Goal: Find specific fact

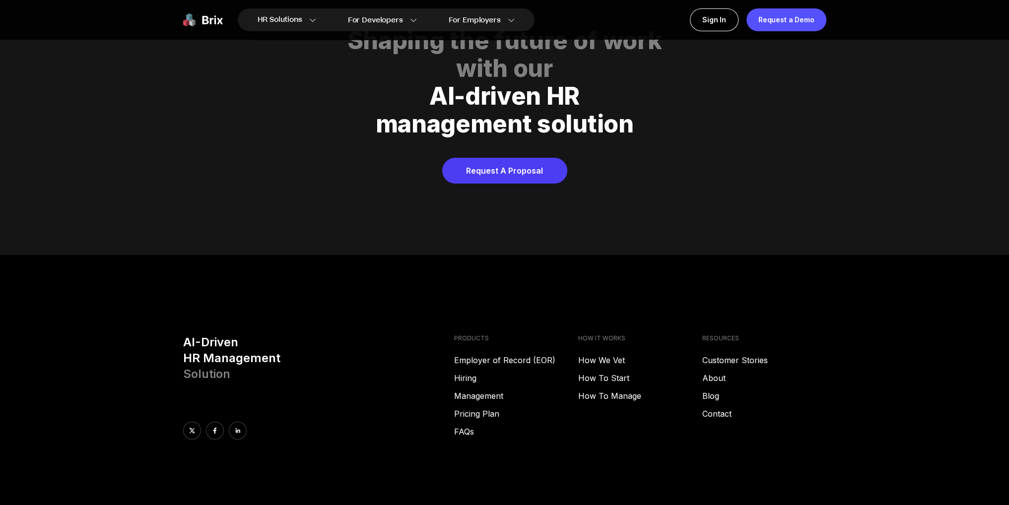
scroll to position [5071, 0]
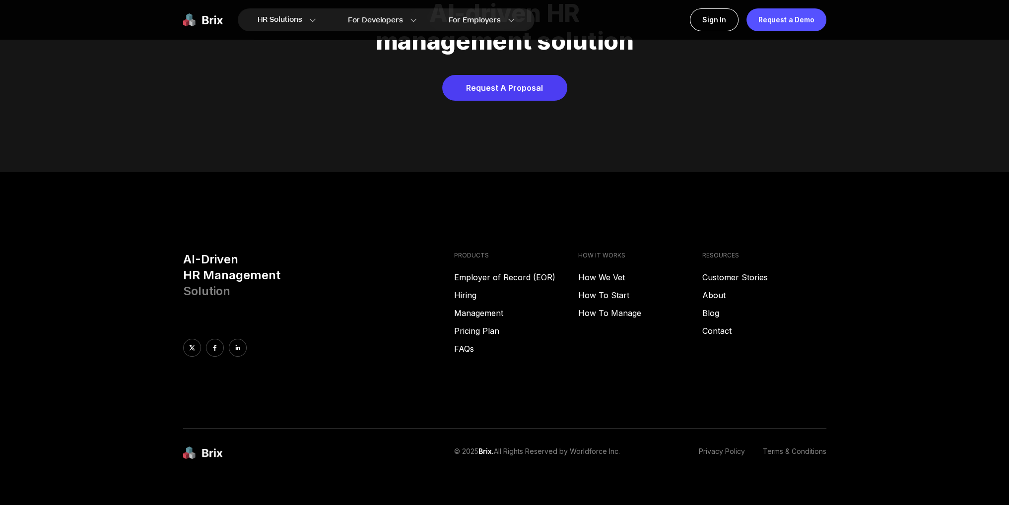
drag, startPoint x: 574, startPoint y: 437, endPoint x: 625, endPoint y: 439, distance: 51.2
click at [625, 447] on div "© 2025 Brix. All Rights Reserved by Worldforce Inc. Privacy Policy Terms & Cond…" at bounding box center [640, 453] width 372 height 13
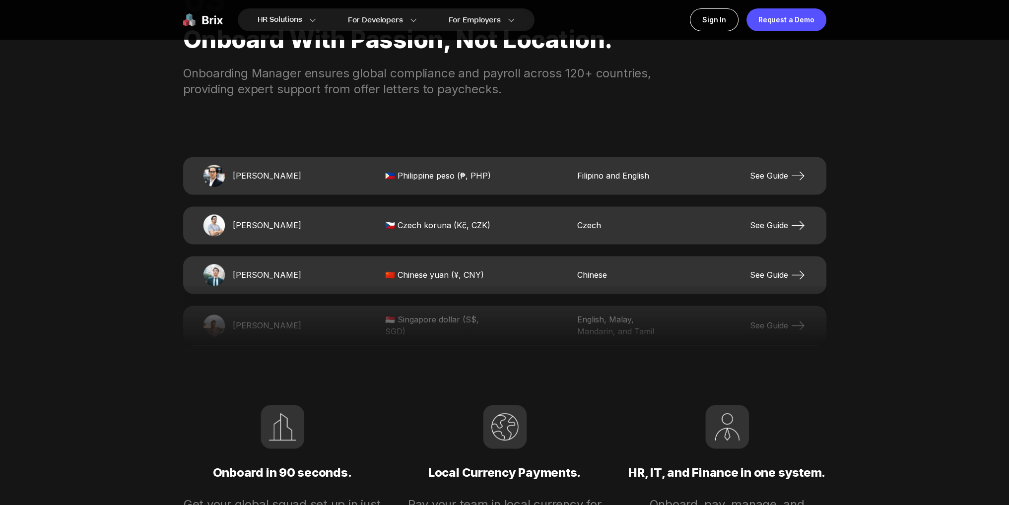
scroll to position [1993, 0]
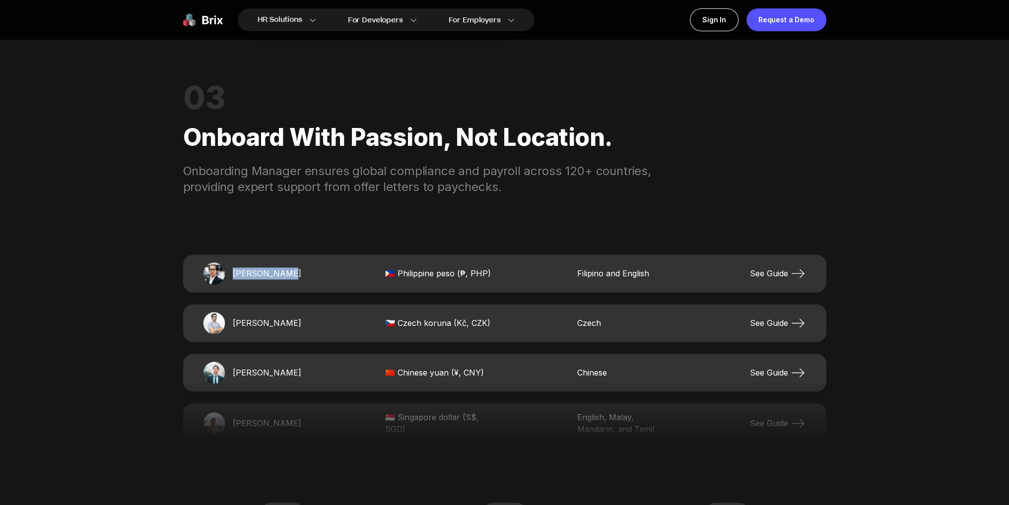
drag, startPoint x: 231, startPoint y: 272, endPoint x: 294, endPoint y: 284, distance: 63.9
click at [294, 284] on div "[PERSON_NAME] 🇵🇭 Philippine peso (₱, PHP) Filipino and English See Guide" at bounding box center [504, 274] width 643 height 38
copy span "[PERSON_NAME]"
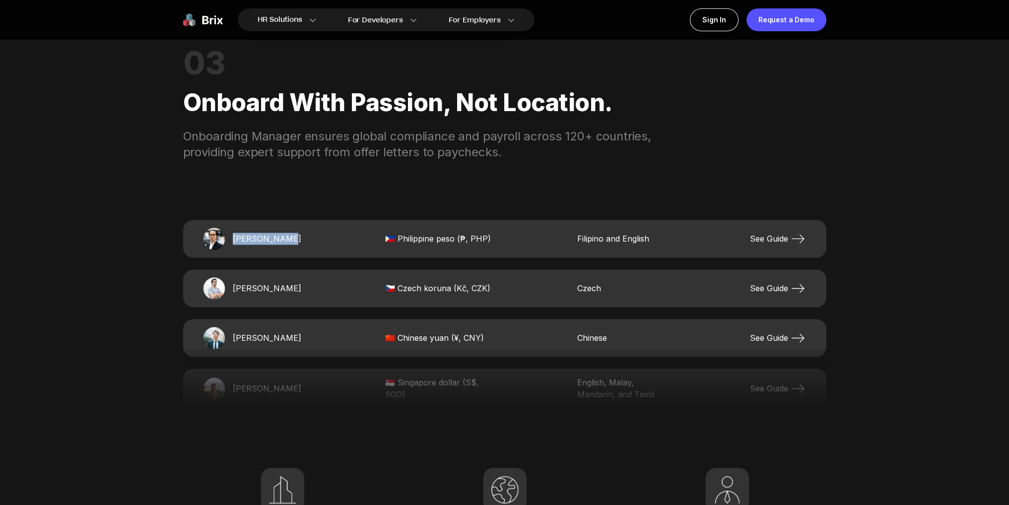
scroll to position [2043, 0]
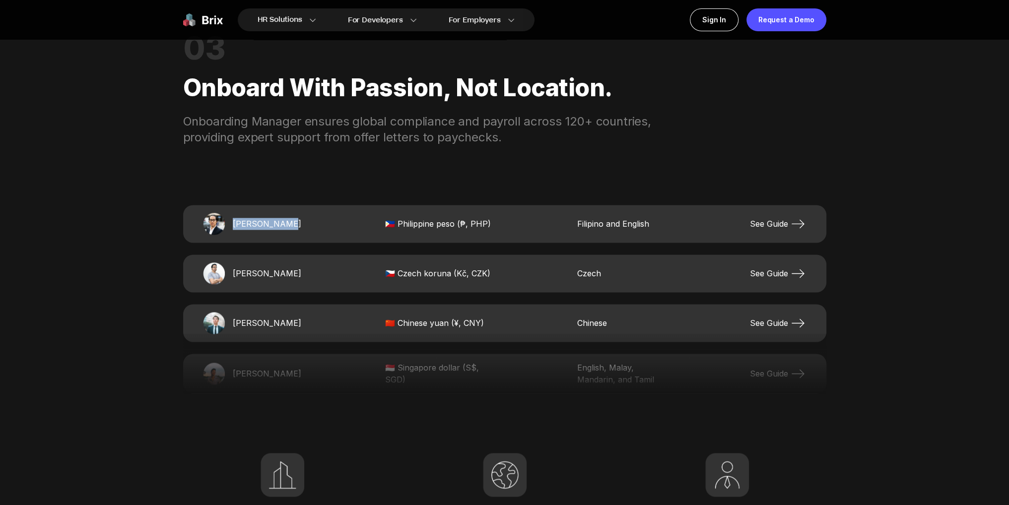
click at [215, 222] on img at bounding box center [214, 224] width 22 height 22
click at [772, 217] on span "See Guide" at bounding box center [778, 224] width 57 height 16
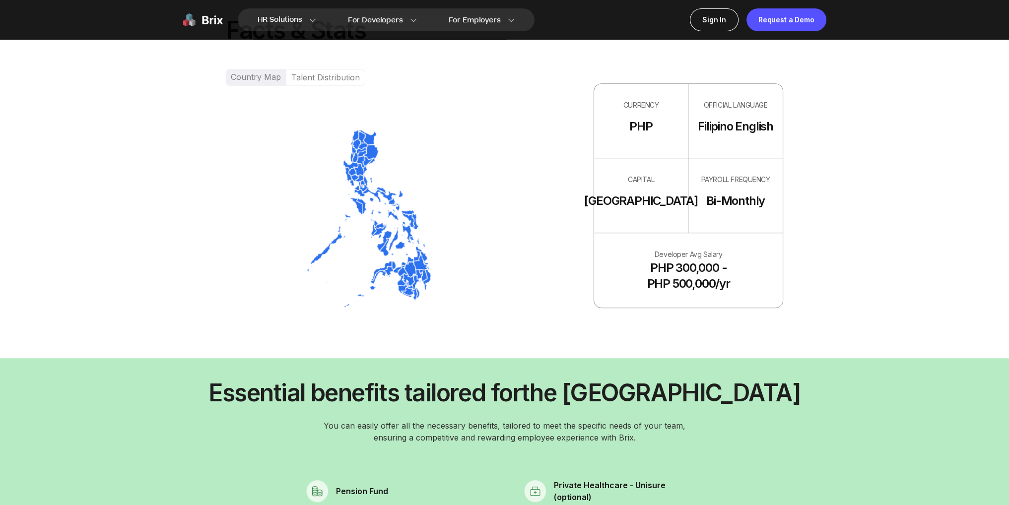
scroll to position [844, 0]
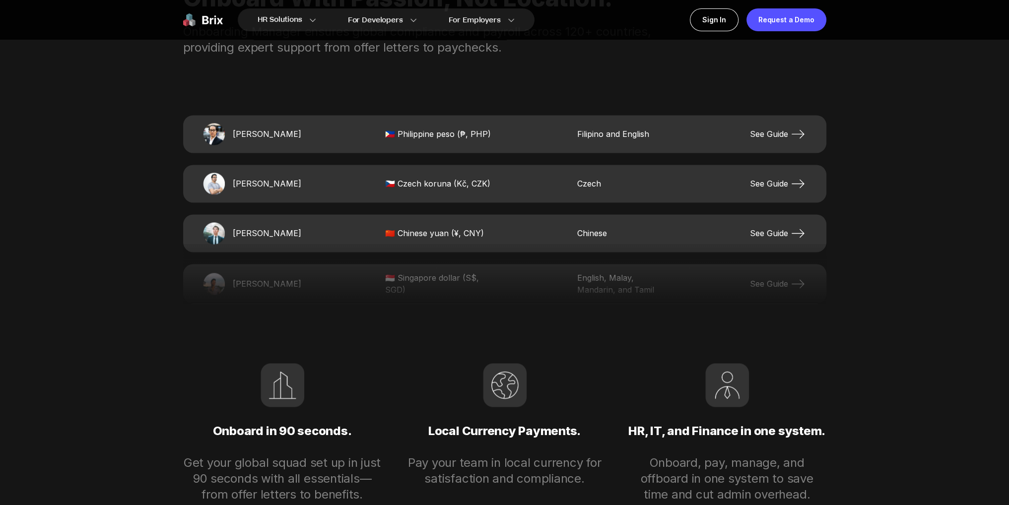
scroll to position [2035, 0]
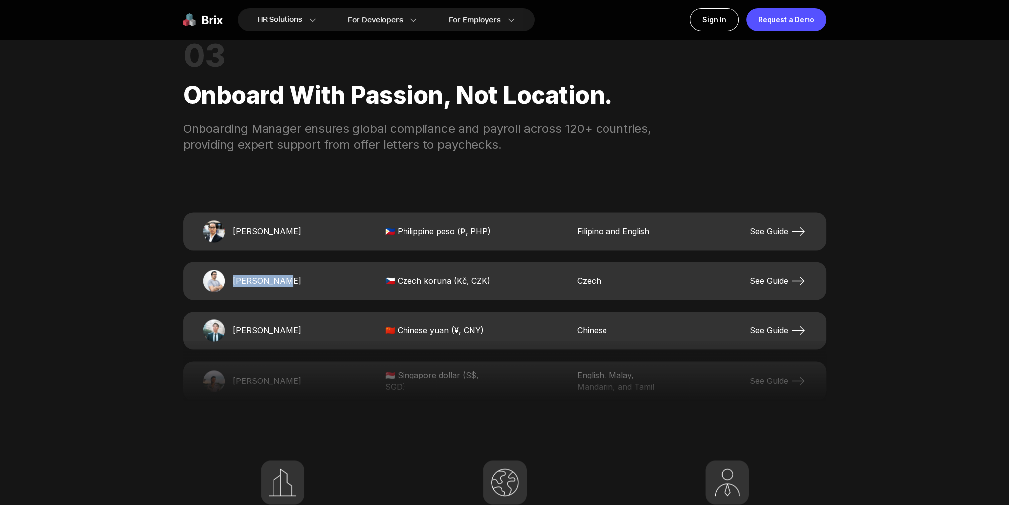
drag, startPoint x: 230, startPoint y: 278, endPoint x: 290, endPoint y: 275, distance: 59.7
click at [290, 275] on div "[PERSON_NAME]" at bounding box center [252, 281] width 99 height 22
drag, startPoint x: 230, startPoint y: 327, endPoint x: 297, endPoint y: 334, distance: 67.4
click at [297, 334] on div "[PERSON_NAME]" at bounding box center [252, 331] width 99 height 22
copy span "[PERSON_NAME]"
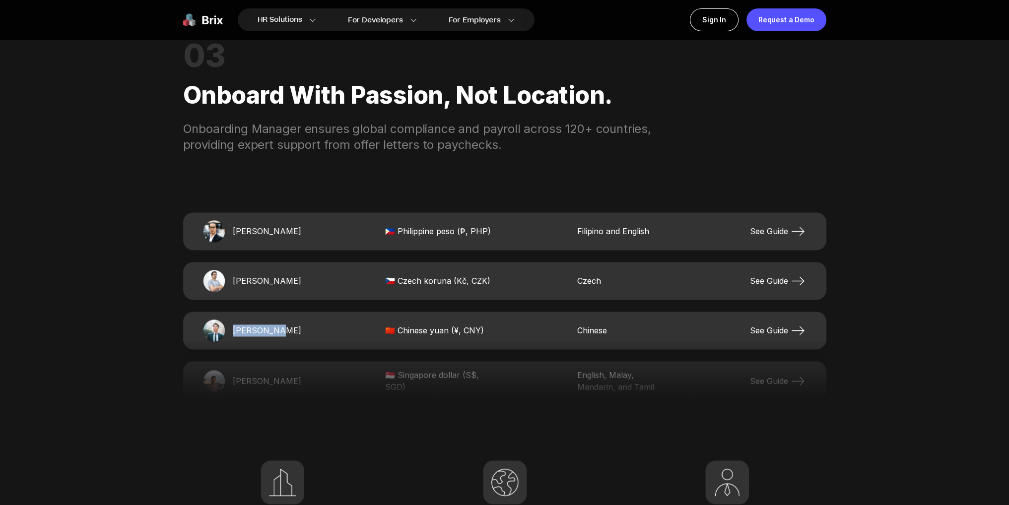
scroll to position [2085, 0]
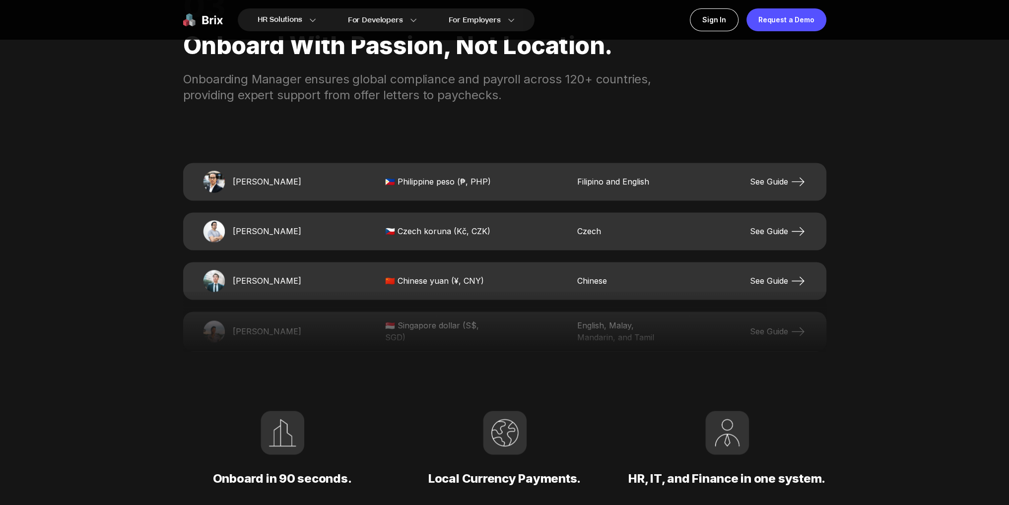
click at [391, 366] on div "03 Onboard with passion, not location. Onboarding Manager ensures global compli…" at bounding box center [504, 270] width 643 height 629
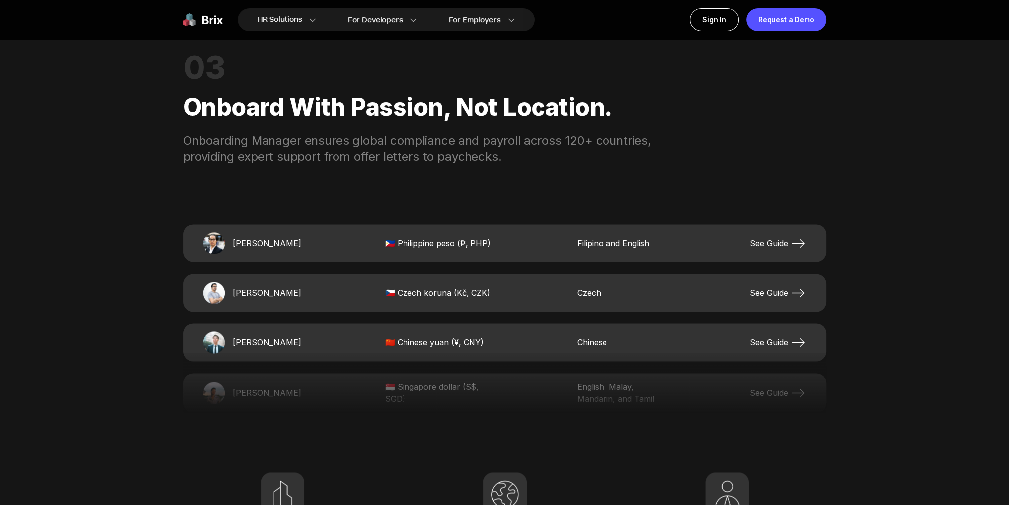
scroll to position [1986, 0]
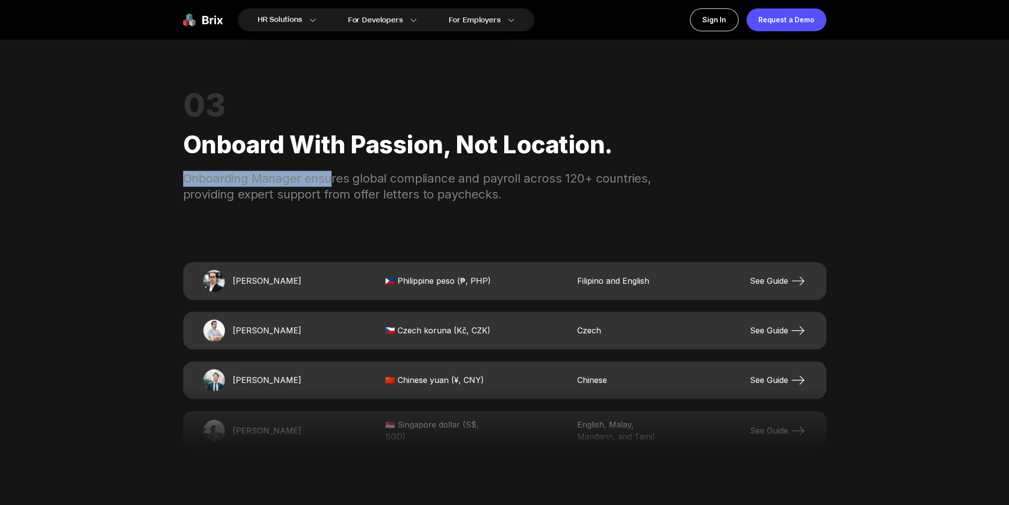
drag, startPoint x: 169, startPoint y: 183, endPoint x: 331, endPoint y: 174, distance: 162.1
click at [551, 204] on div "03 Onboard with passion, not location. Onboarding Manager ensures global compli…" at bounding box center [504, 370] width 643 height 629
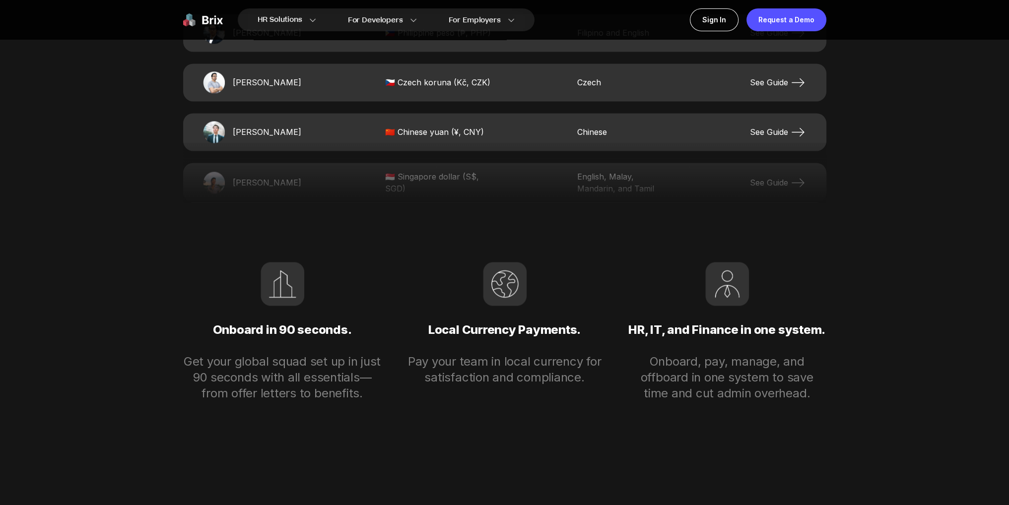
scroll to position [2035, 0]
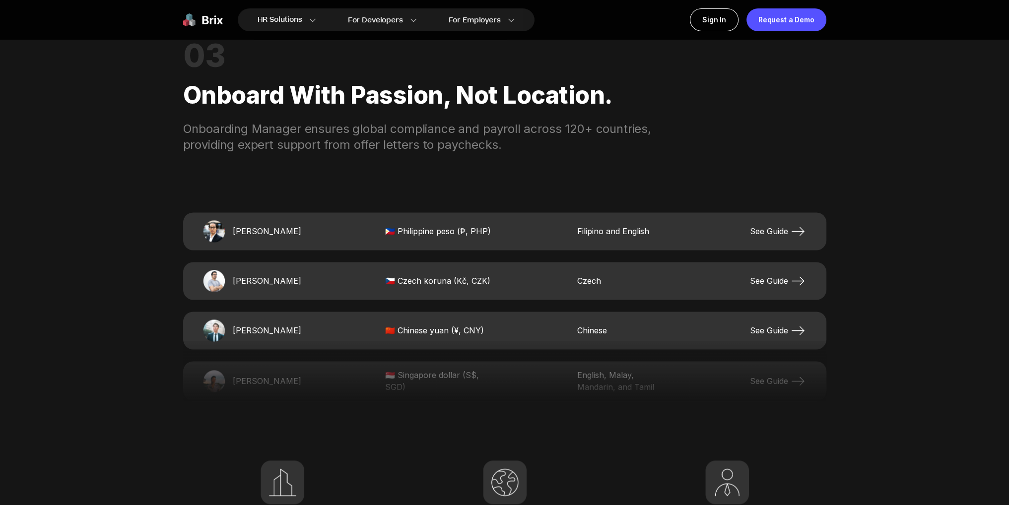
click at [765, 230] on span "See Guide" at bounding box center [778, 231] width 57 height 16
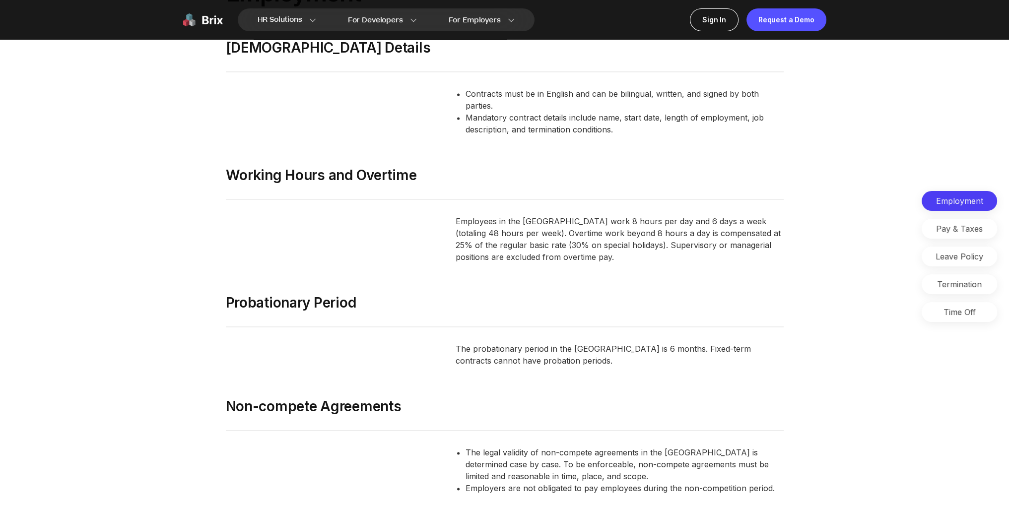
scroll to position [1837, 0]
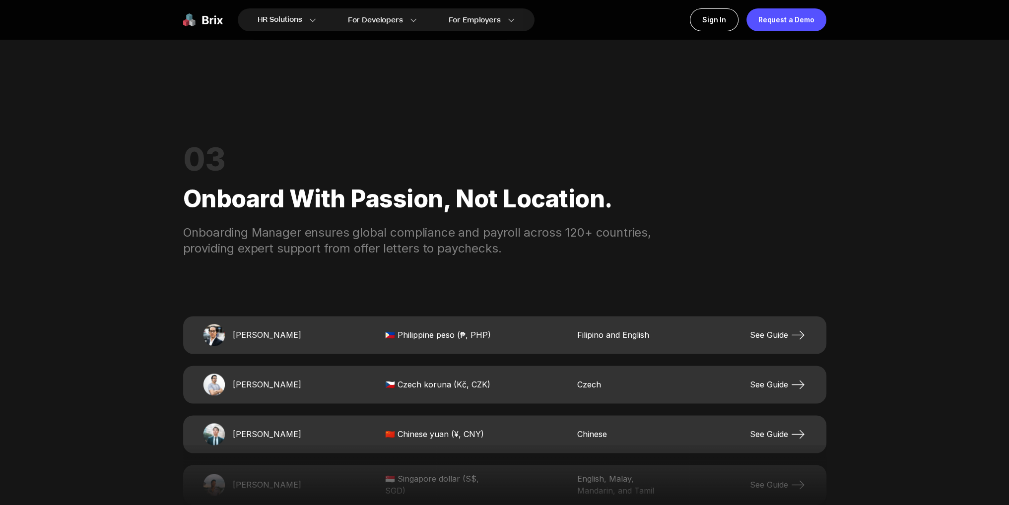
scroll to position [2035, 0]
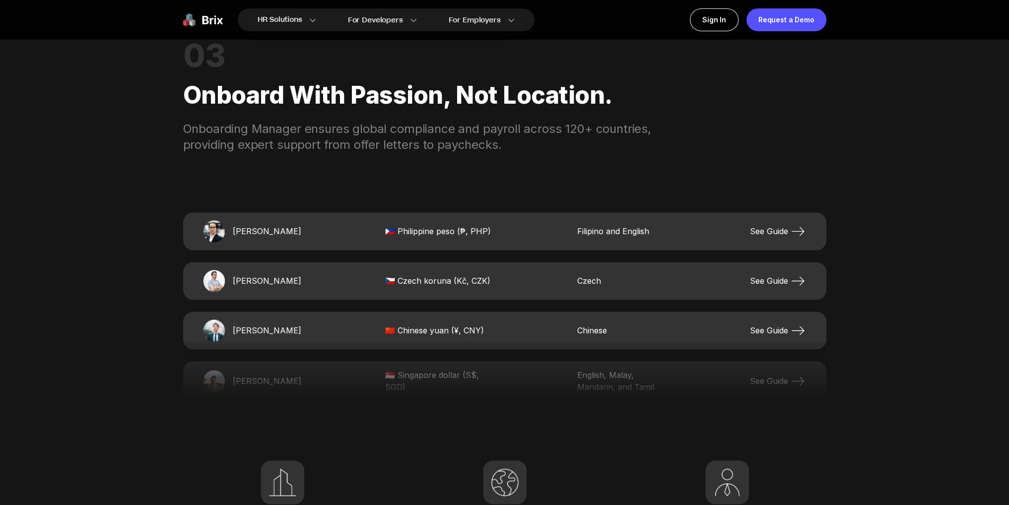
click at [220, 231] on img at bounding box center [214, 231] width 22 height 22
click at [279, 223] on div "[PERSON_NAME]" at bounding box center [252, 231] width 99 height 22
drag, startPoint x: 233, startPoint y: 234, endPoint x: 312, endPoint y: 234, distance: 78.4
click at [312, 234] on div "[PERSON_NAME] 🇵🇭 Philippine peso (₱, PHP) Filipino and English See Guide" at bounding box center [504, 231] width 643 height 38
copy span "[PERSON_NAME]"
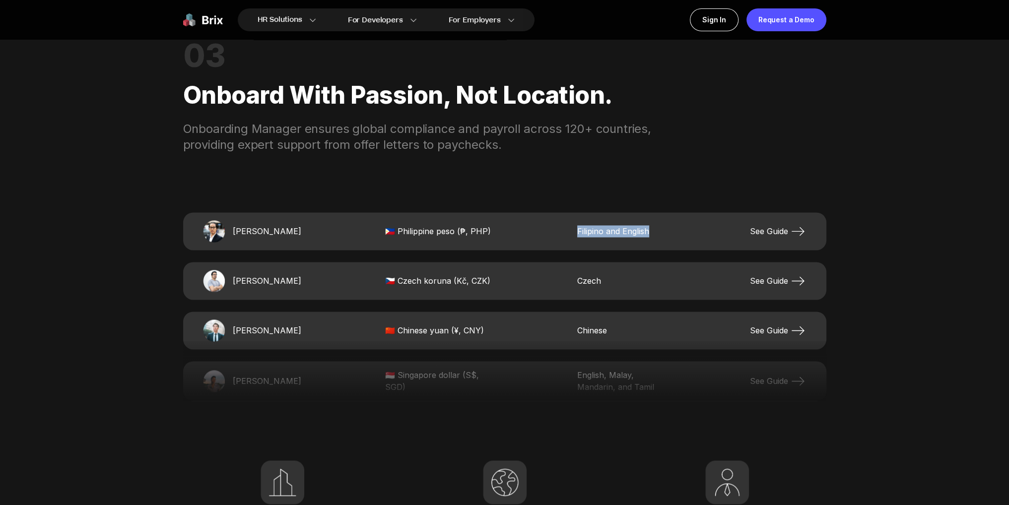
drag, startPoint x: 570, startPoint y: 233, endPoint x: 652, endPoint y: 227, distance: 82.1
click at [652, 227] on div "[PERSON_NAME] 🇵🇭 Philippine peso (₱, PHP) Filipino and English See Guide" at bounding box center [504, 231] width 643 height 38
click at [530, 189] on div "03 Onboard with passion, not location. Onboarding Manager ensures global compli…" at bounding box center [504, 320] width 643 height 629
drag, startPoint x: 575, startPoint y: 235, endPoint x: 701, endPoint y: 238, distance: 126.1
click at [701, 238] on div "[PERSON_NAME] 🇵🇭 Philippine peso (₱, PHP) Filipino and English See Guide" at bounding box center [504, 231] width 643 height 38
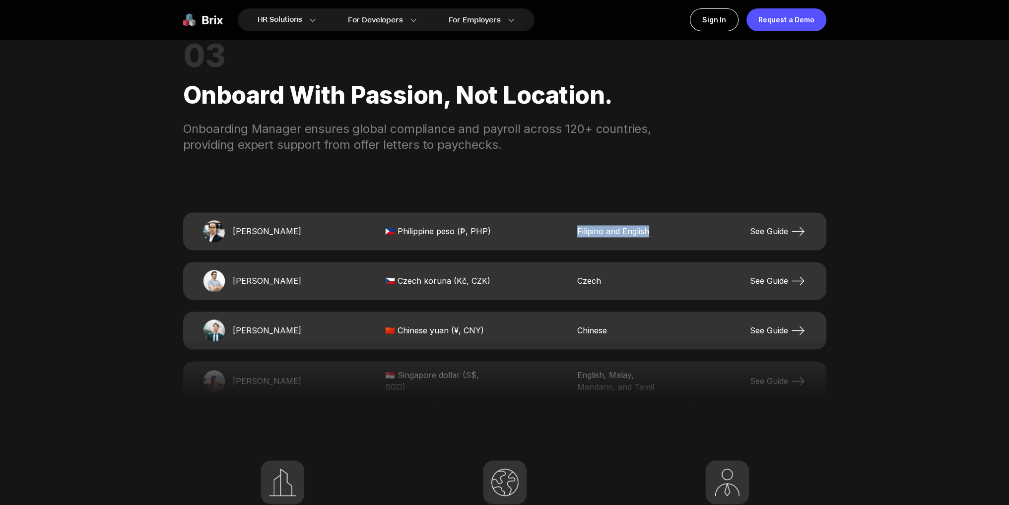
copy span "Filipino and English"
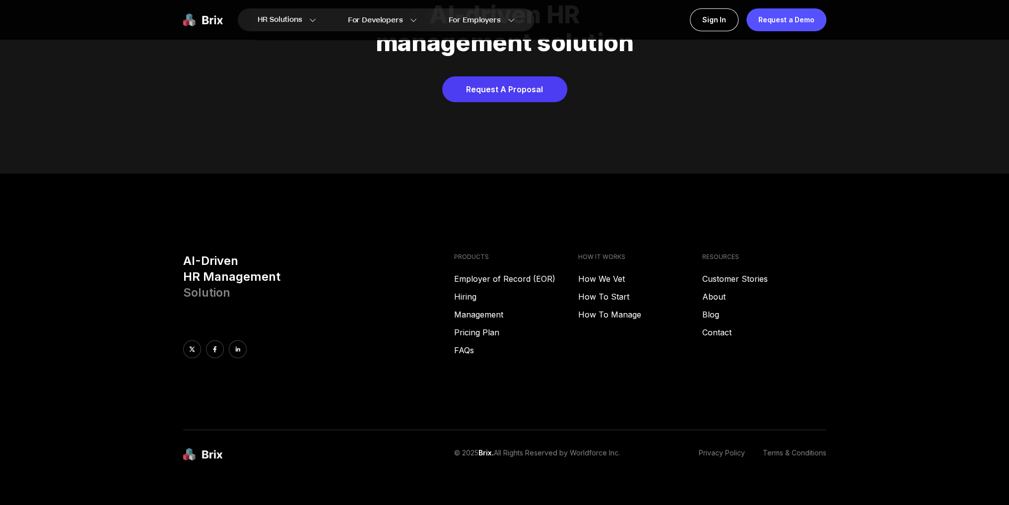
scroll to position [5071, 0]
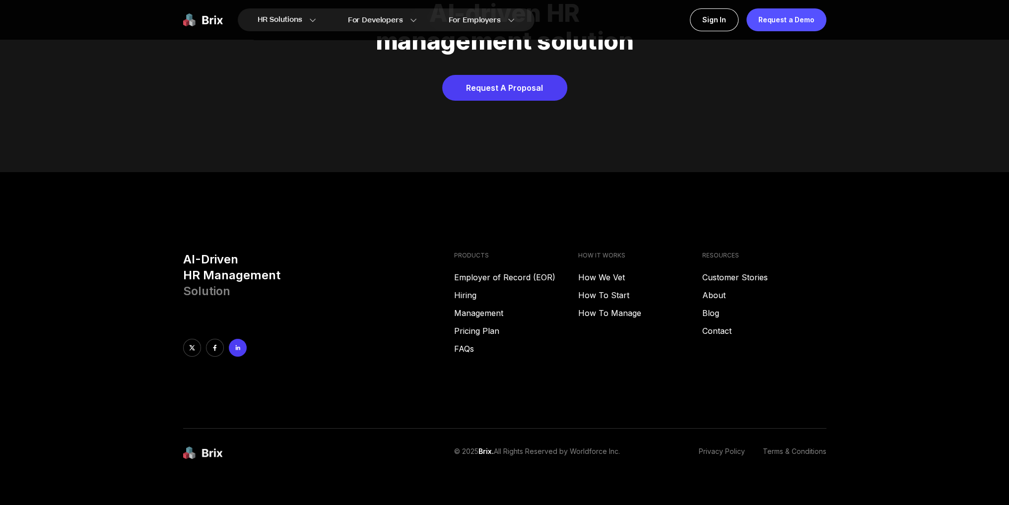
click at [238, 339] on link at bounding box center [238, 348] width 18 height 18
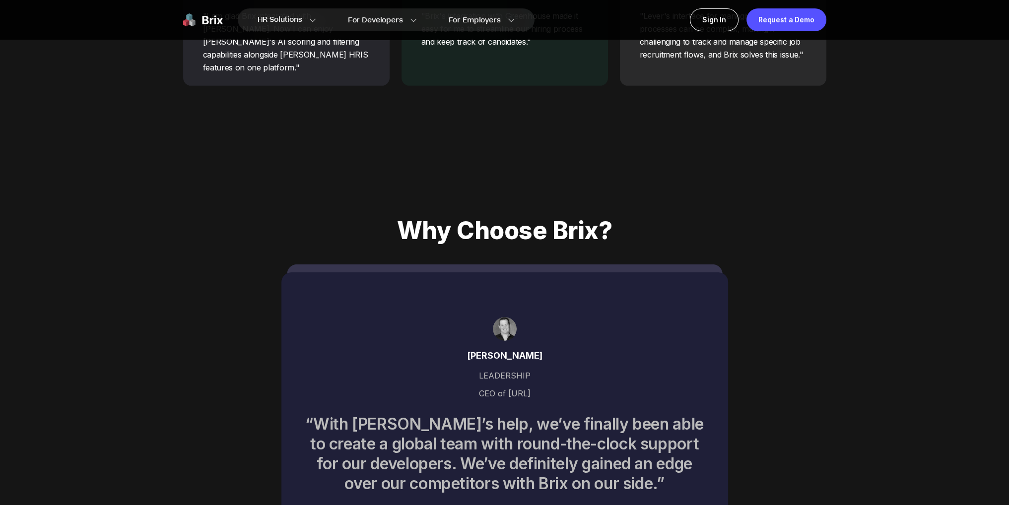
drag, startPoint x: 650, startPoint y: 255, endPoint x: 660, endPoint y: 249, distance: 12.0
click at [650, 265] on div "KK LEADERSHIP Tech Cofounder at [PERSON_NAME] Data Inc. “Brix's top-tier talent…" at bounding box center [505, 409] width 436 height 288
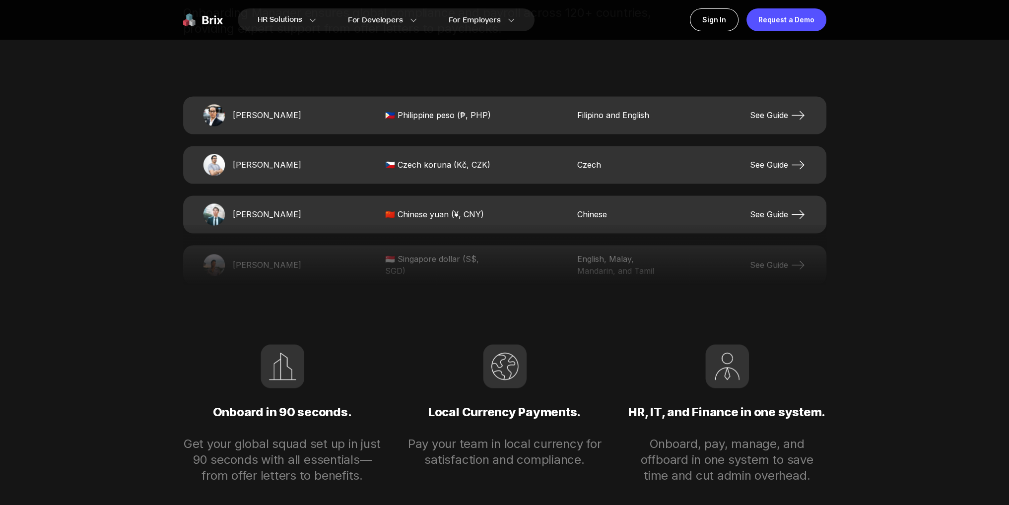
scroll to position [2135, 0]
